Goal: Task Accomplishment & Management: Manage account settings

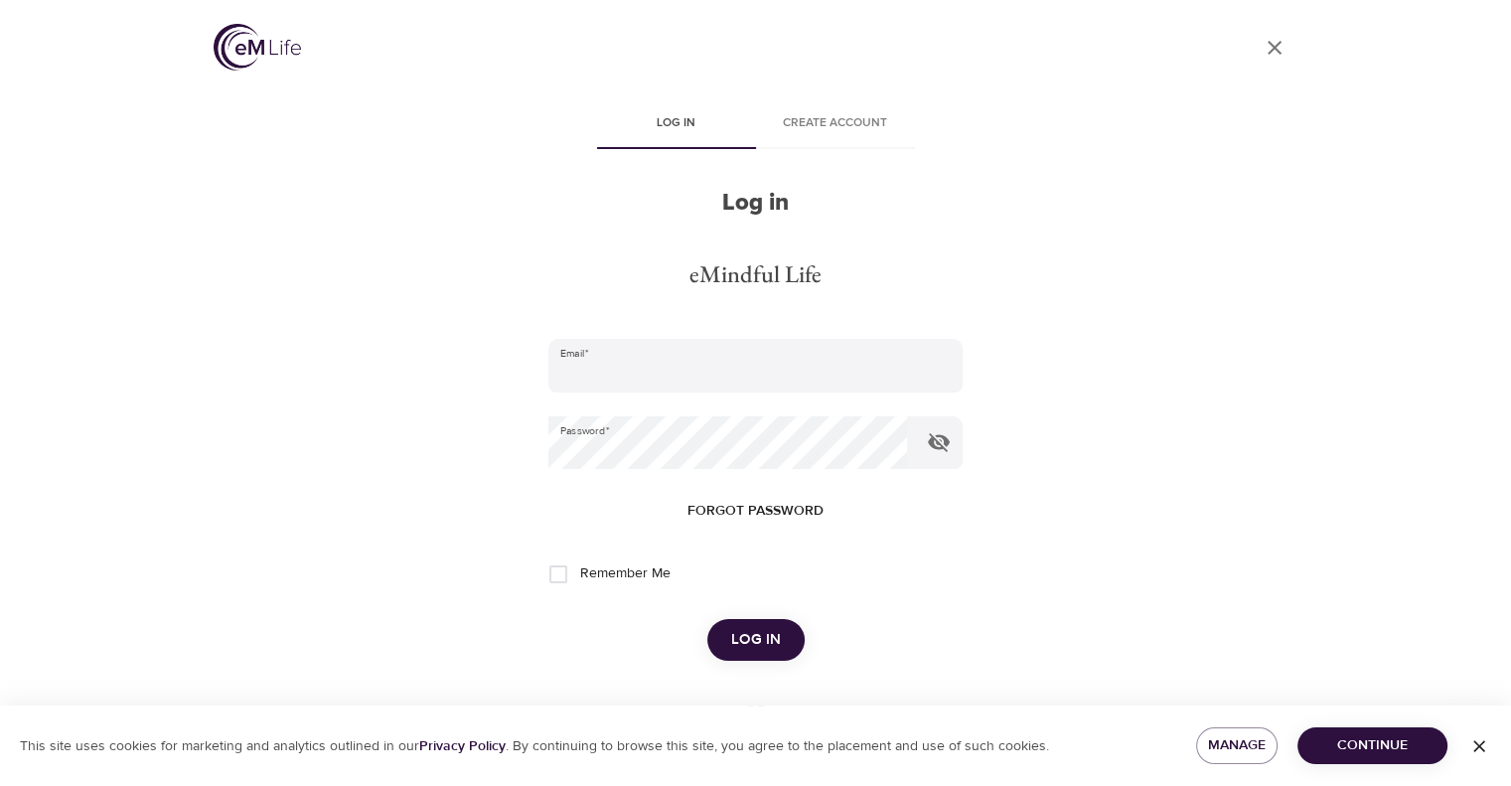
type input "[EMAIL_ADDRESS][DOMAIN_NAME]"
click at [791, 637] on button "Log in" at bounding box center [755, 640] width 97 height 42
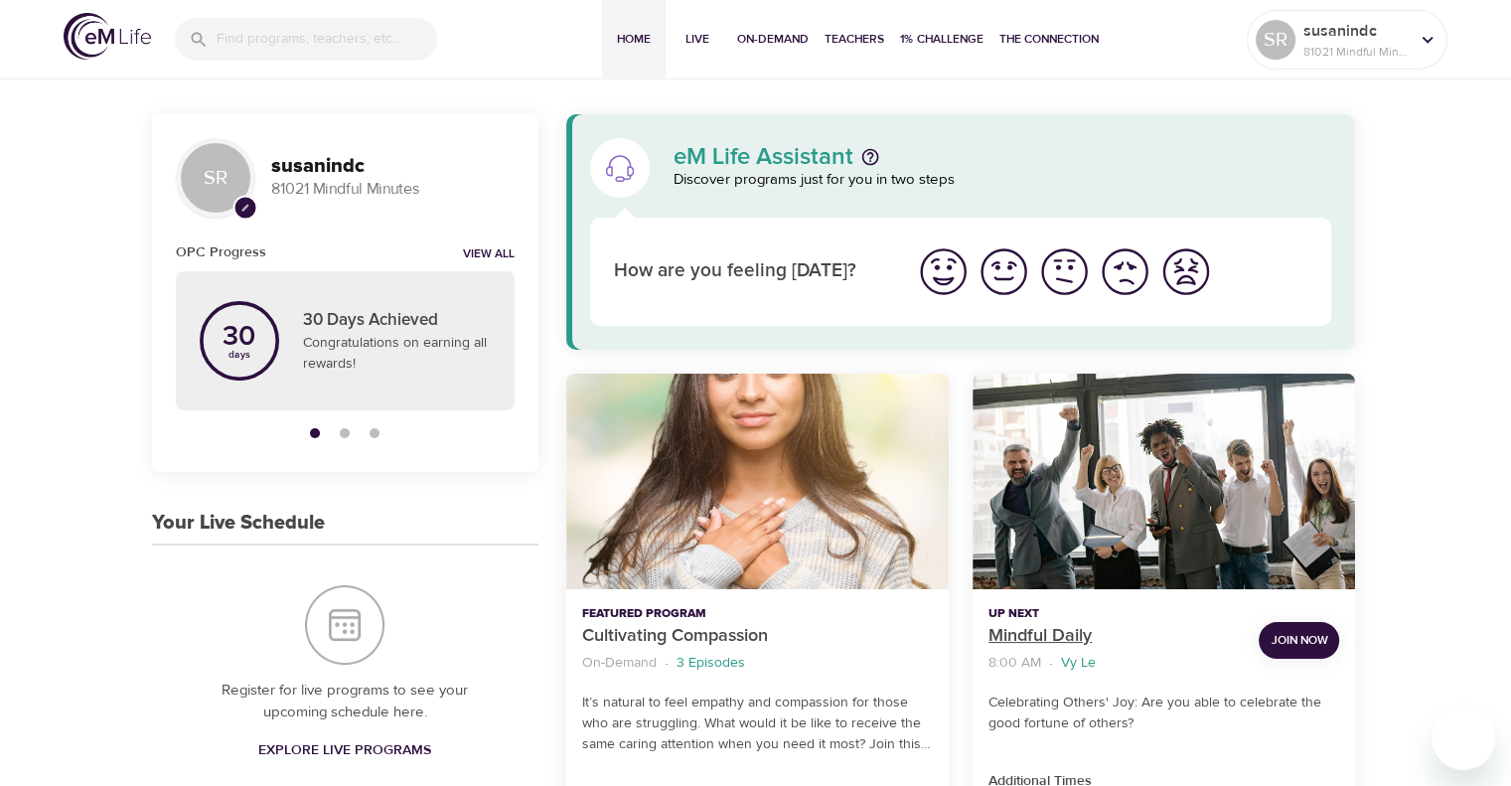
click at [1065, 634] on p "Mindful Daily" at bounding box center [1116, 636] width 254 height 27
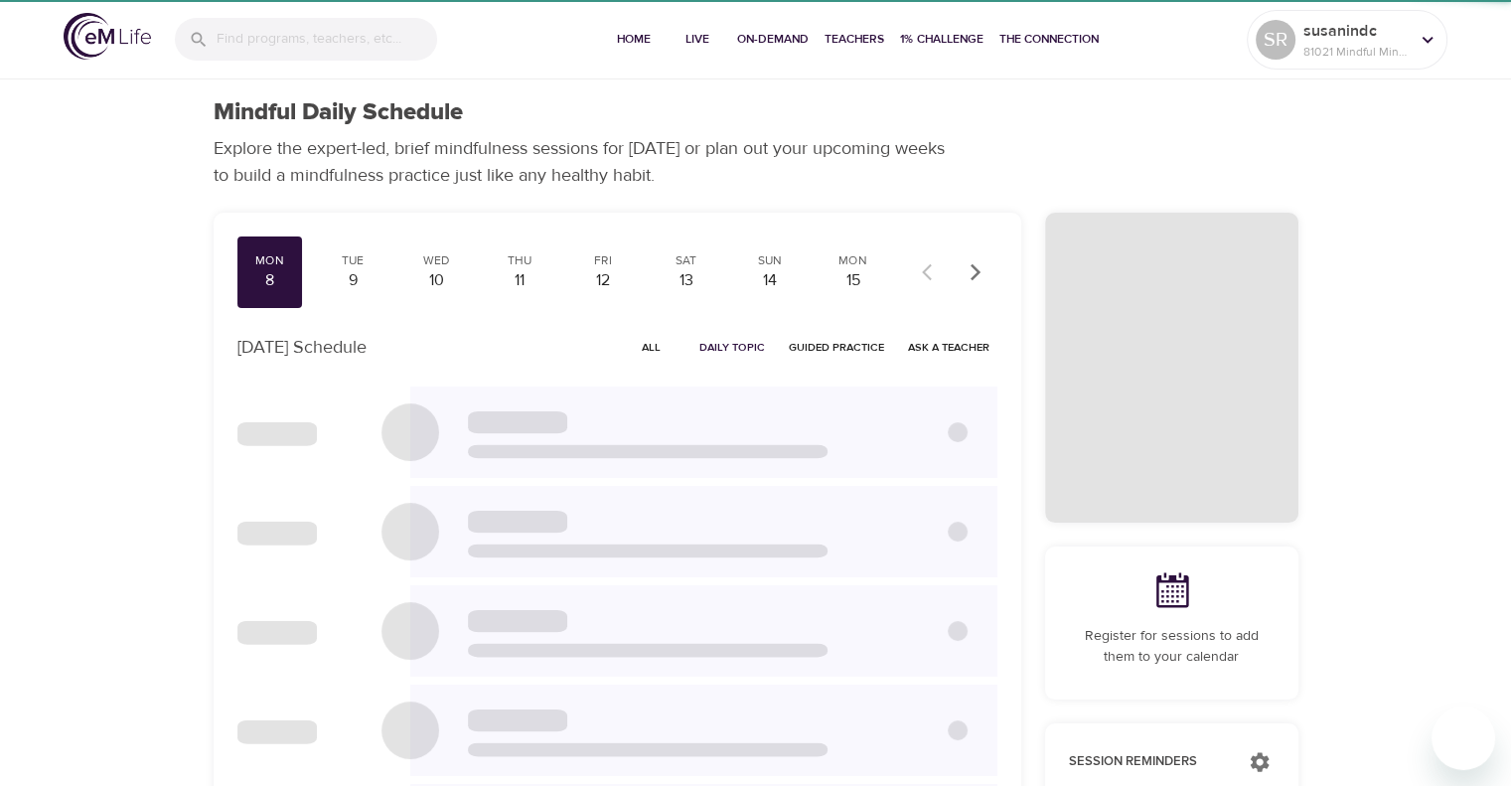
checkbox input "true"
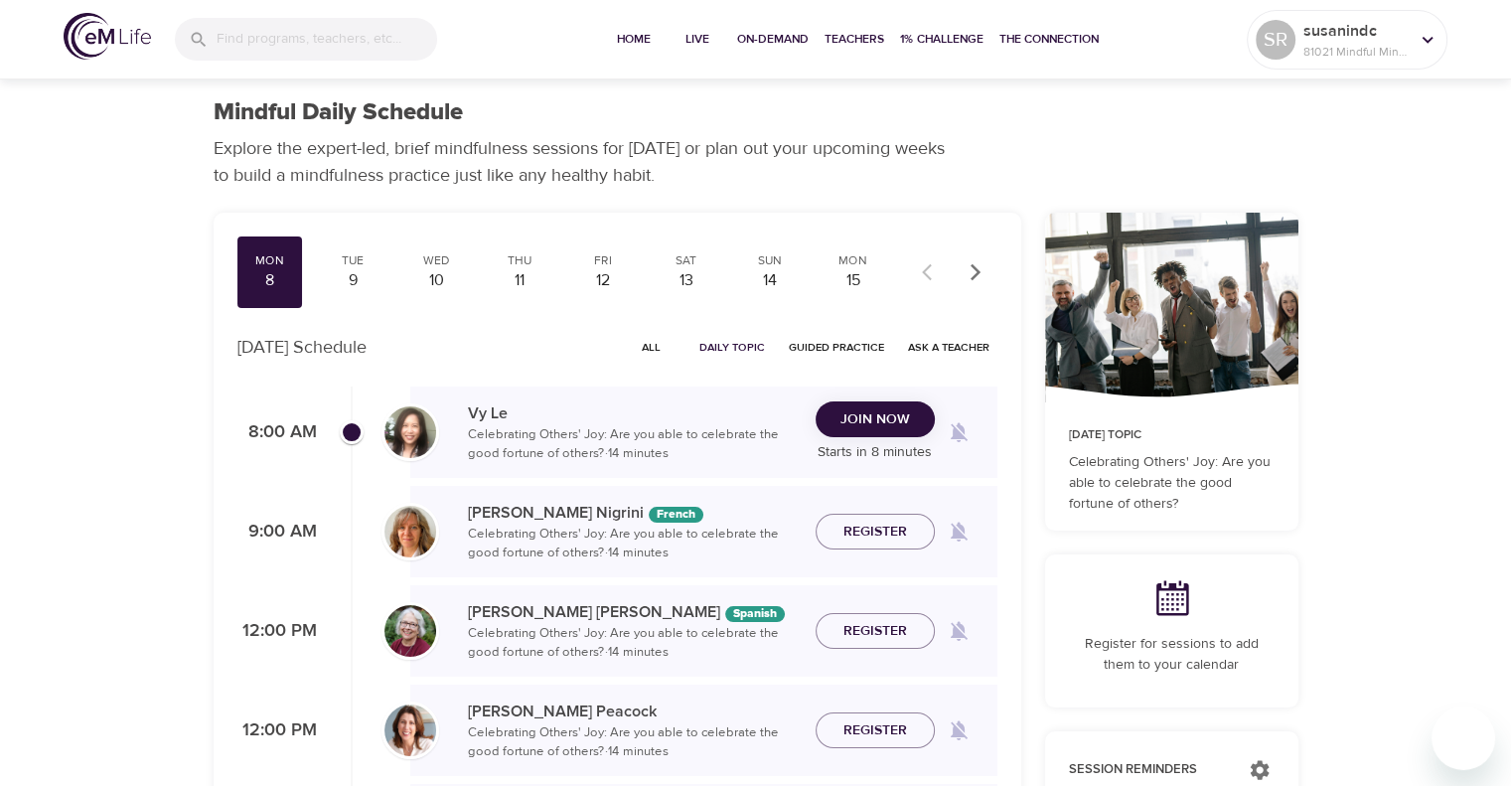
click at [890, 424] on span "Join Now" at bounding box center [876, 419] width 70 height 25
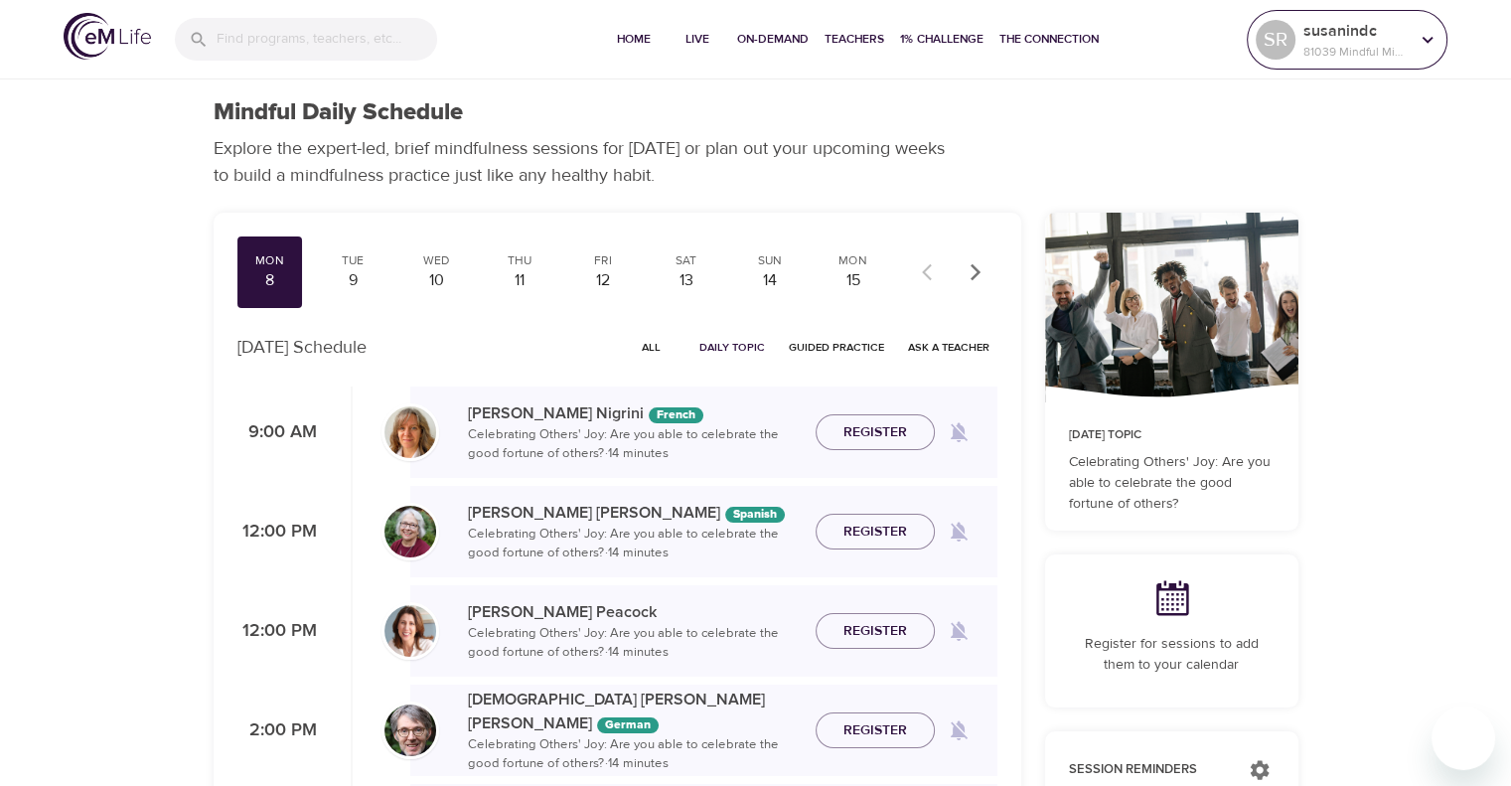
click at [1423, 31] on icon at bounding box center [1428, 40] width 22 height 22
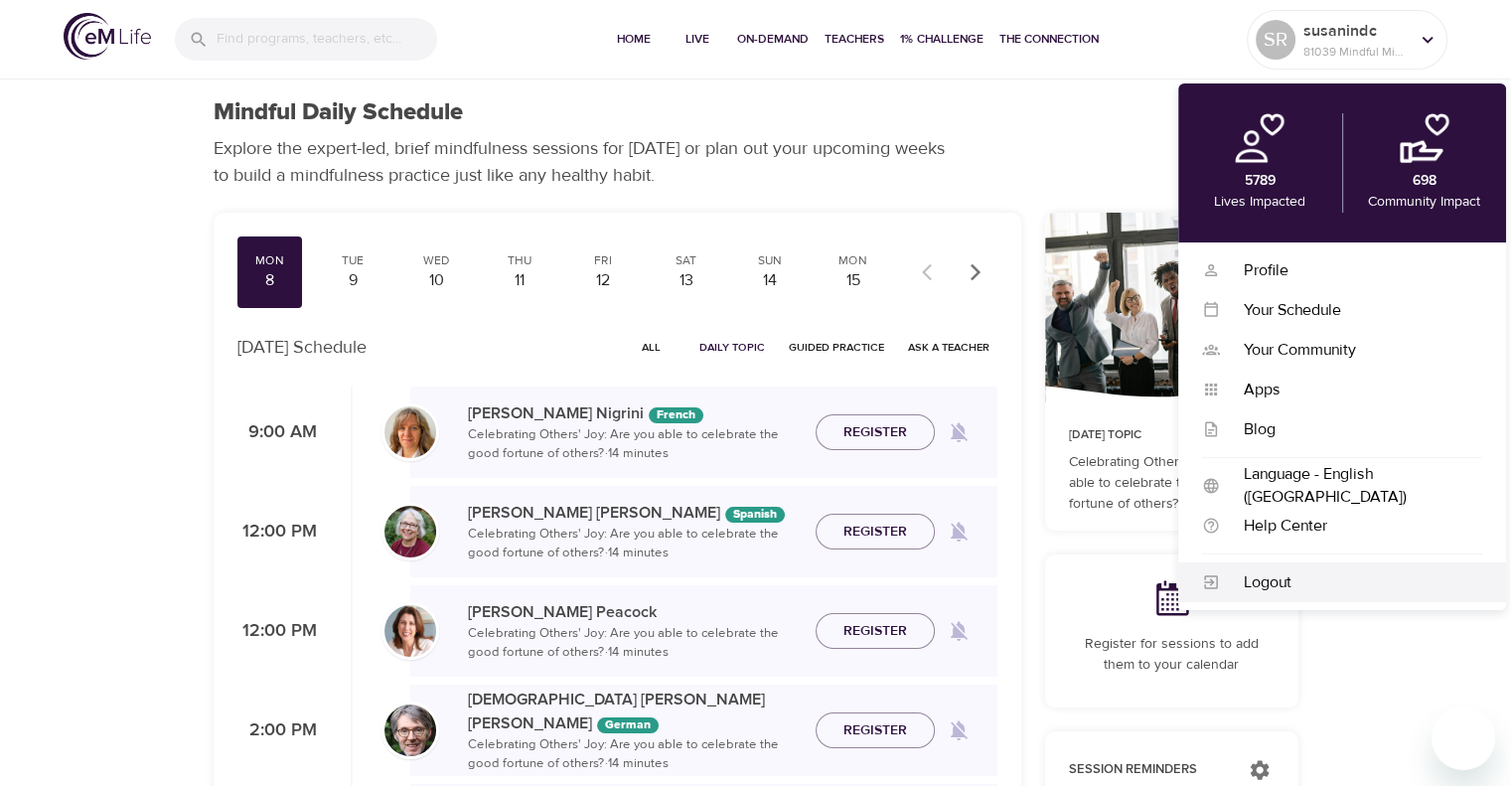
click at [1235, 593] on div "Logout" at bounding box center [1351, 582] width 262 height 23
